Goal: Navigation & Orientation: Find specific page/section

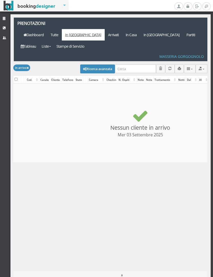
click at [8, 17] on link "Strutture" at bounding box center [5, 18] width 10 height 9
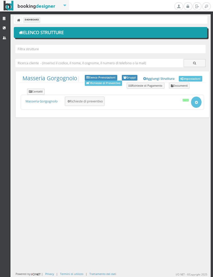
click at [122, 86] on link "Richieste di Preventivo" at bounding box center [103, 83] width 37 height 5
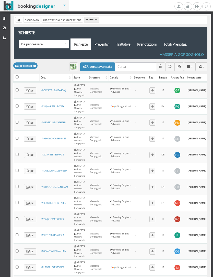
click at [37, 19] on link "Dashboard" at bounding box center [31, 19] width 17 height 5
